Goal: Check status: Check status

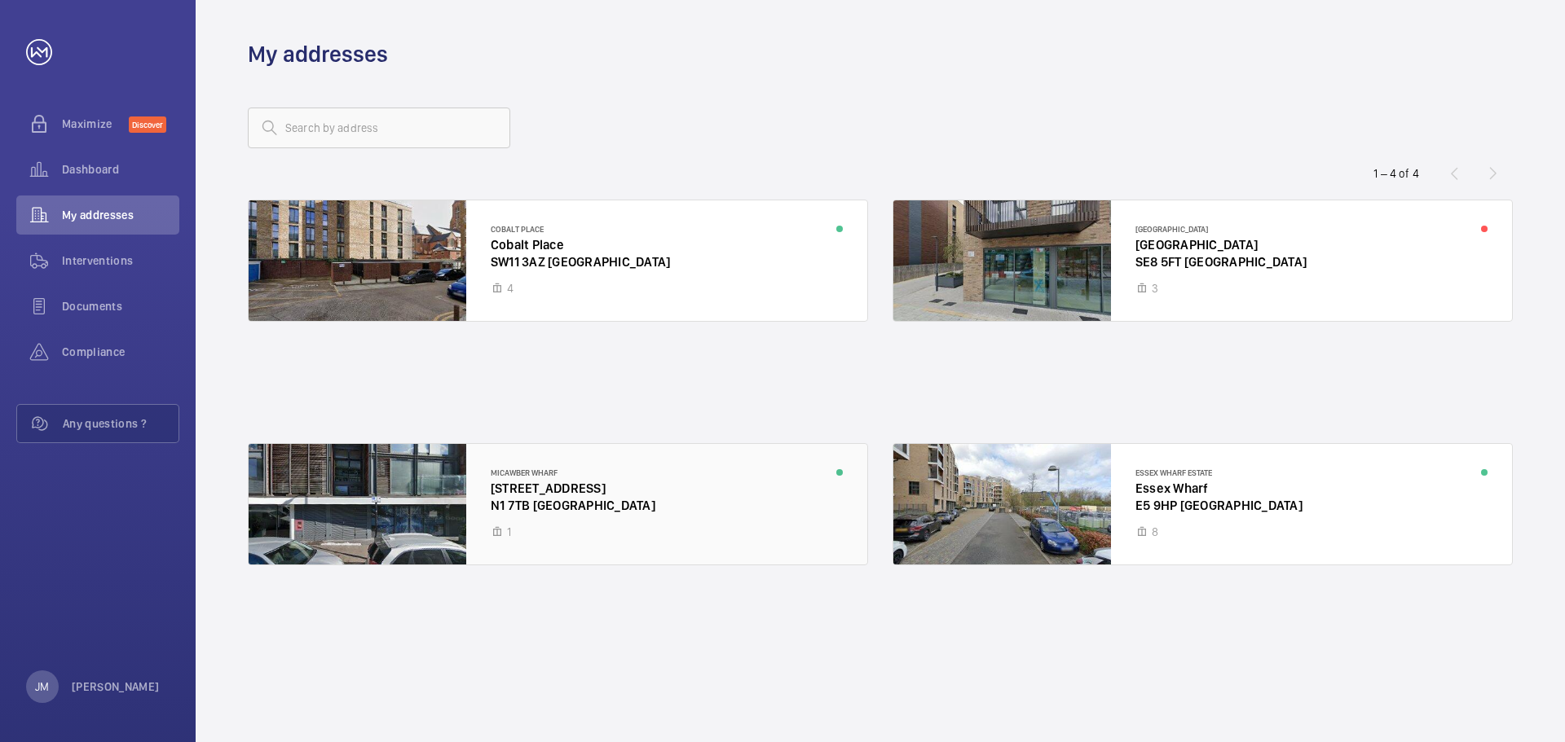
click at [641, 542] on div at bounding box center [558, 504] width 619 height 121
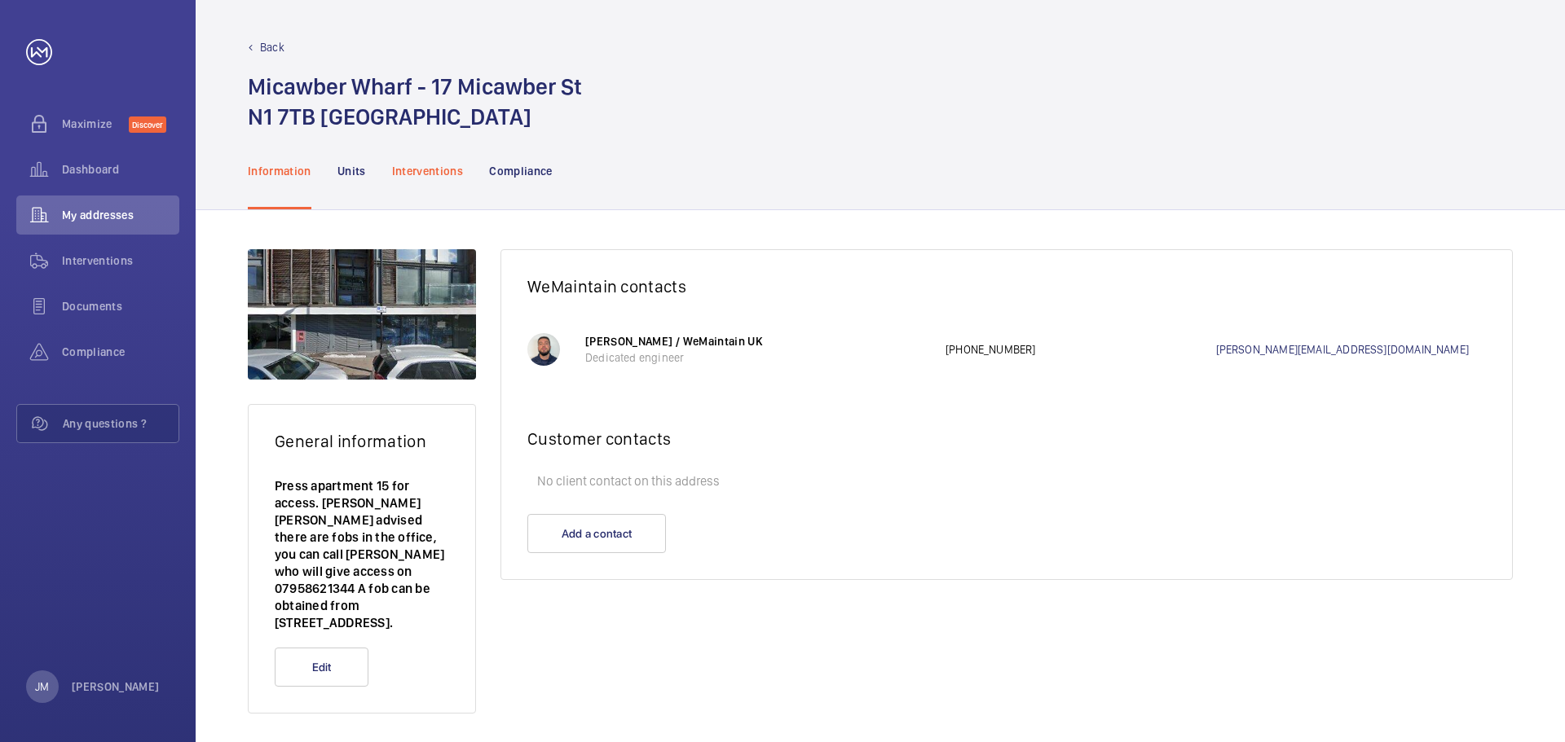
click at [409, 174] on p "Interventions" at bounding box center [428, 171] width 72 height 16
